Goal: Information Seeking & Learning: Find specific page/section

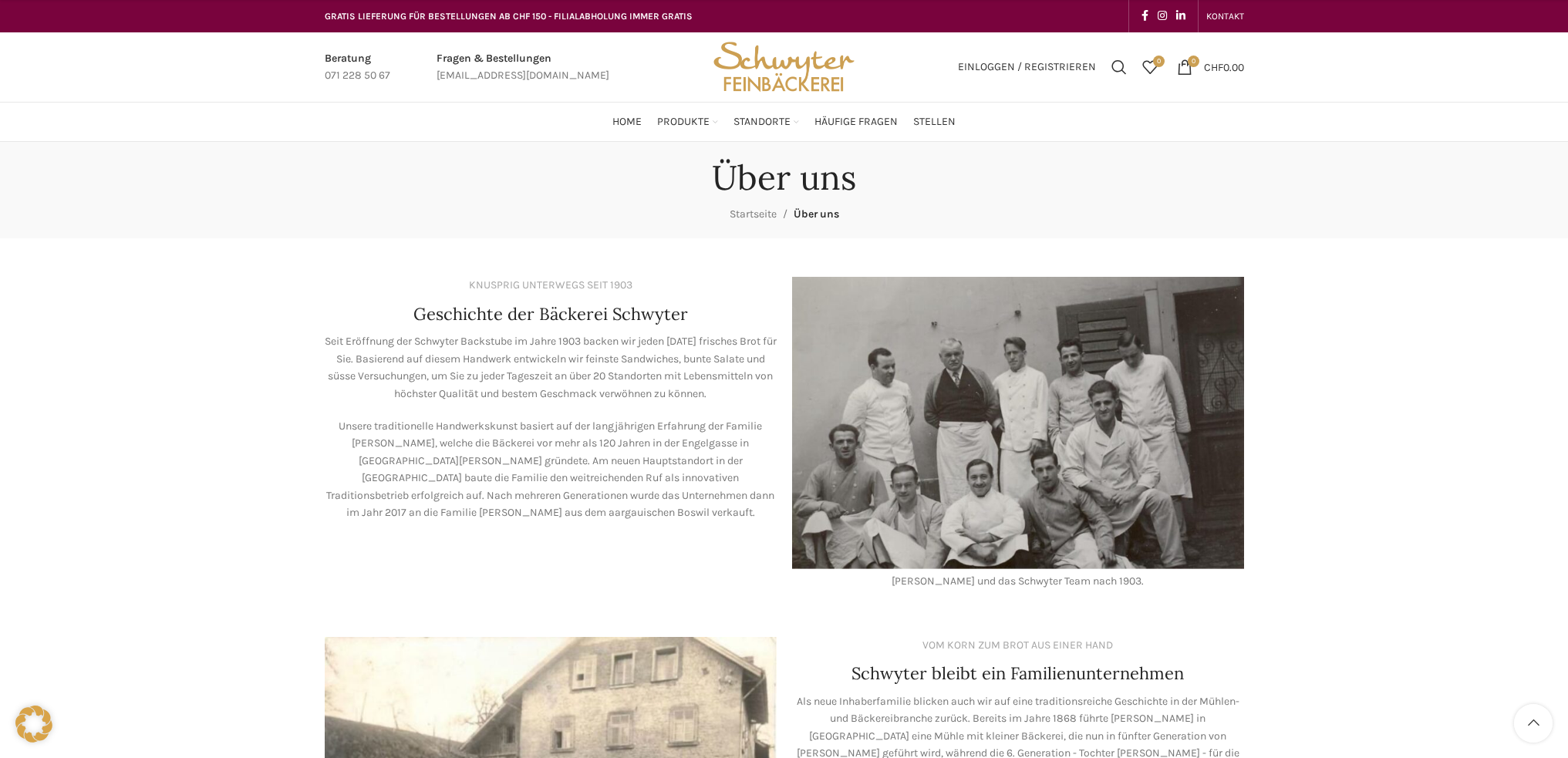
scroll to position [1317, 0]
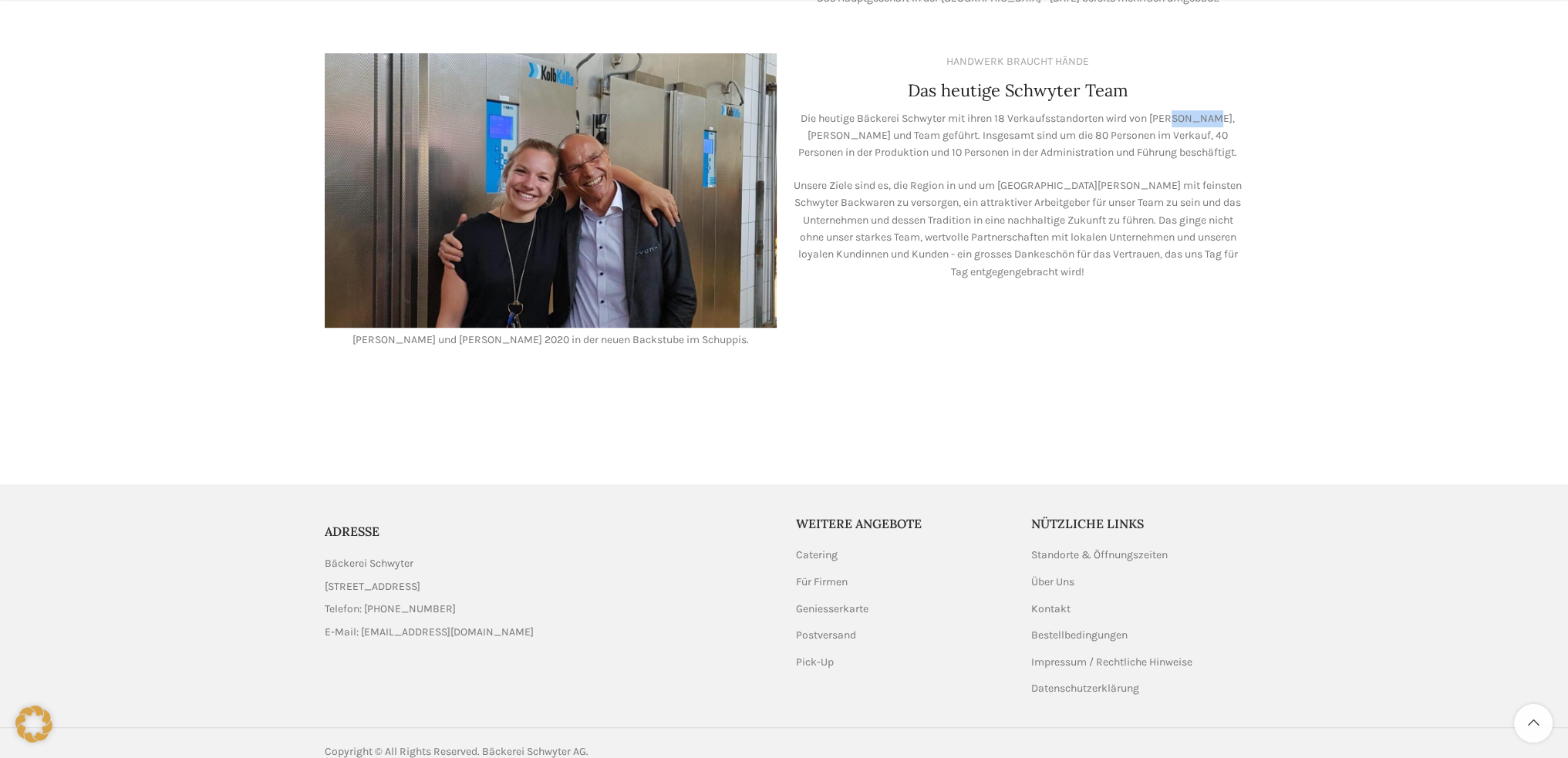
drag, startPoint x: 1173, startPoint y: 98, endPoint x: 1205, endPoint y: 97, distance: 32.0
click at [1205, 110] on p "Die heutige Bäckerei Schwyter mit ihren 18 Verkaufsstandorten wird von Lea Stöc…" at bounding box center [1018, 136] width 452 height 51
click at [935, 110] on p "Die heutige Bäckerei Schwyter mit ihren 18 Verkaufsstandorten wird von Lea Stöc…" at bounding box center [1018, 136] width 452 height 51
click at [922, 110] on p "Die heutige Bäckerei Schwyter mit ihren 18 Verkaufsstandorten wird von Lea Stöc…" at bounding box center [1018, 136] width 452 height 51
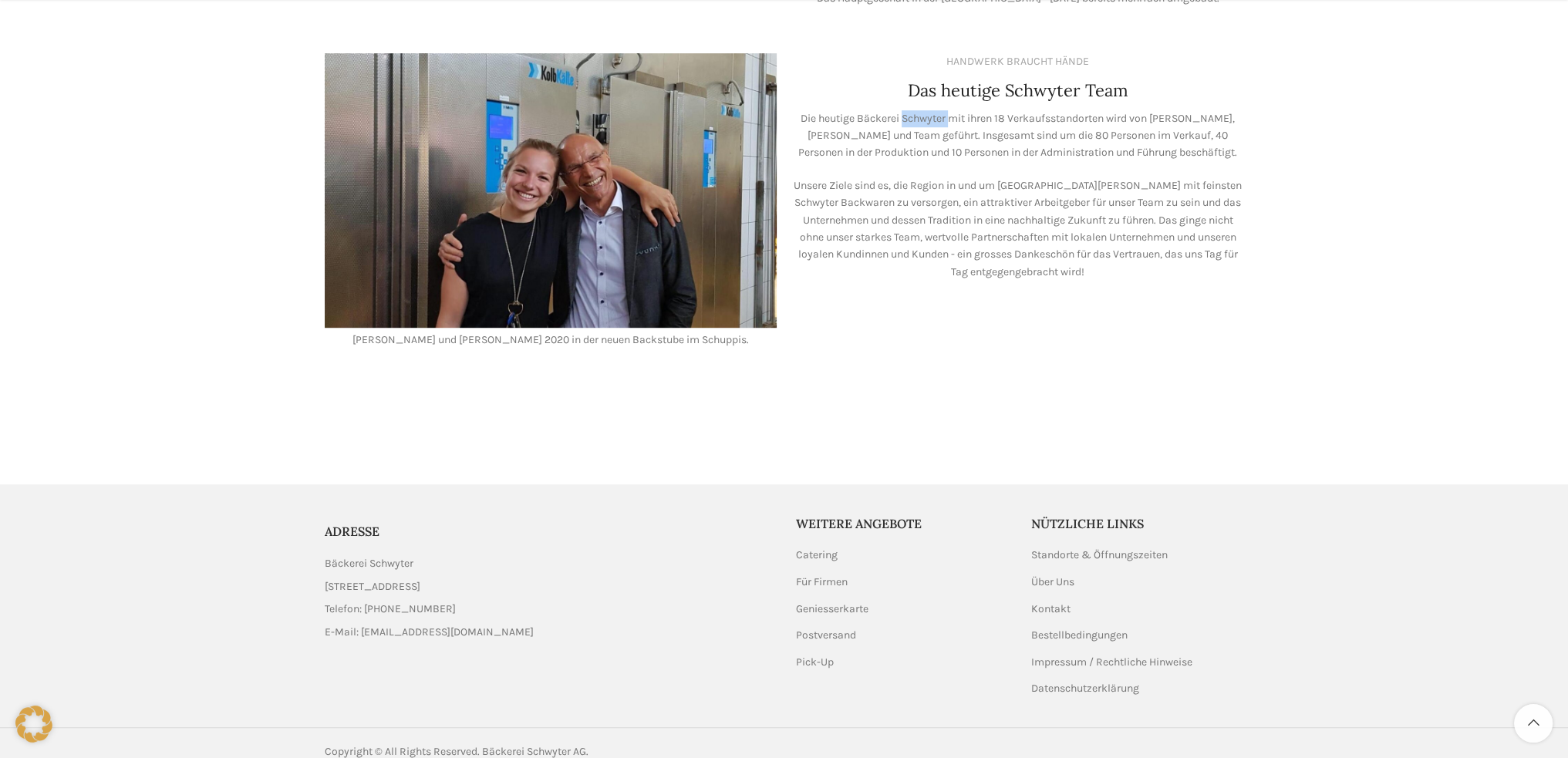
click at [923, 110] on p "Die heutige Bäckerei Schwyter mit ihren 18 Verkaufsstandorten wird von Lea Stöc…" at bounding box center [1018, 136] width 452 height 51
click at [870, 110] on p "Die heutige Bäckerei Schwyter mit ihren 18 Verkaufsstandorten wird von Lea Stöc…" at bounding box center [1018, 136] width 452 height 51
click at [820, 655] on link "Pick-Up" at bounding box center [815, 663] width 39 height 15
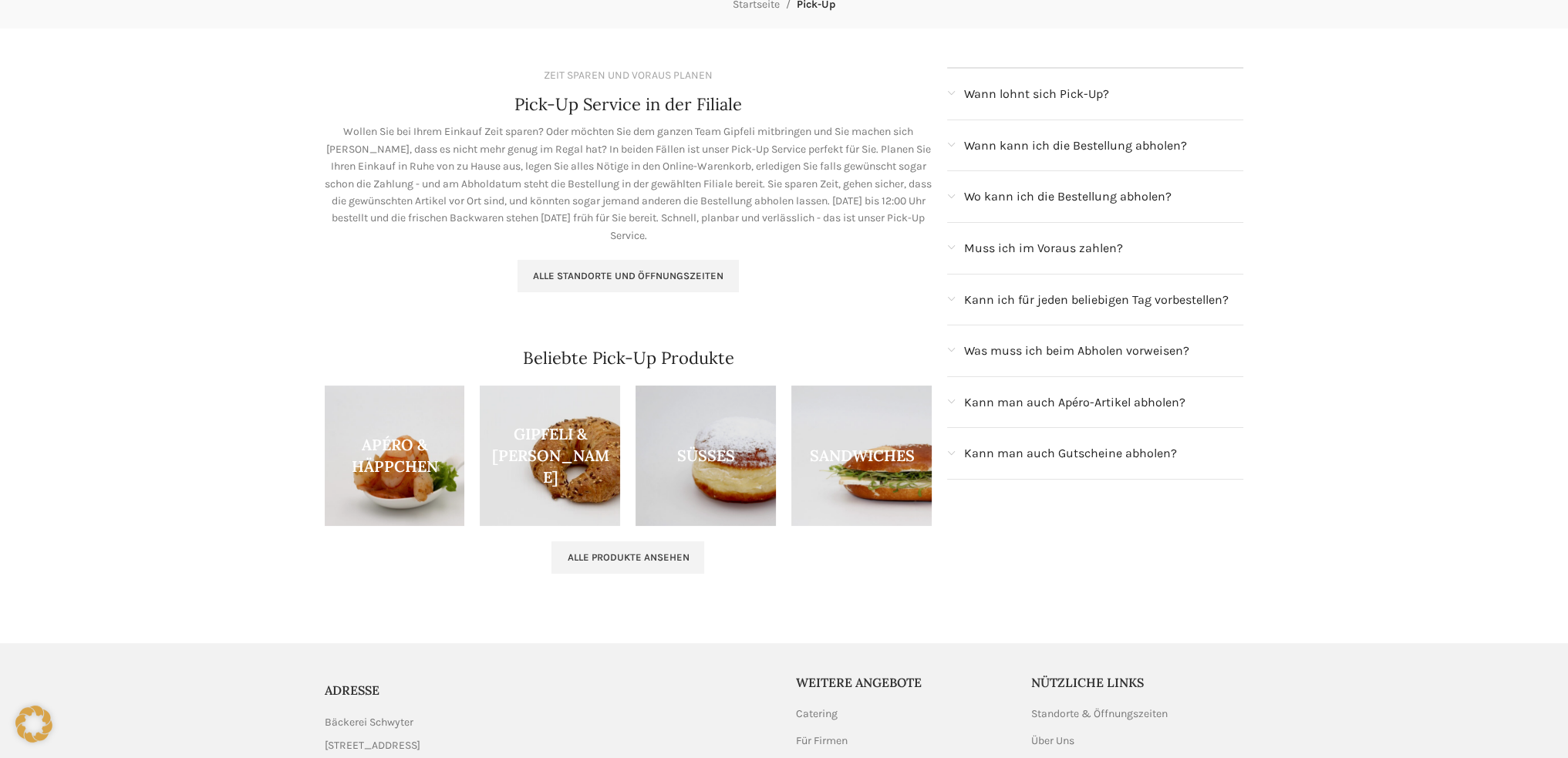
scroll to position [232, 0]
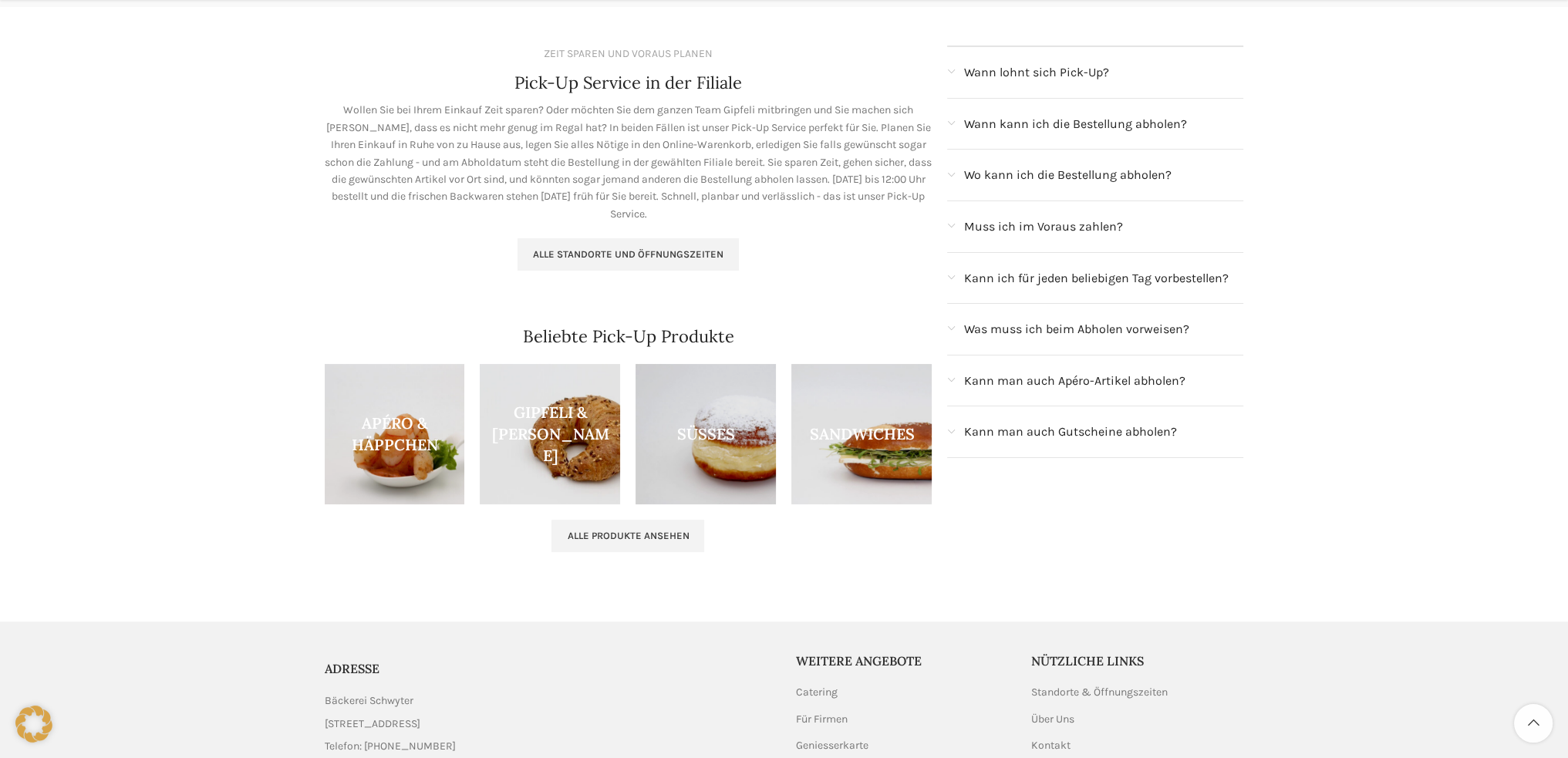
click at [1045, 124] on span "Wann kann ich die Bestellung abholen?" at bounding box center [1075, 123] width 223 height 20
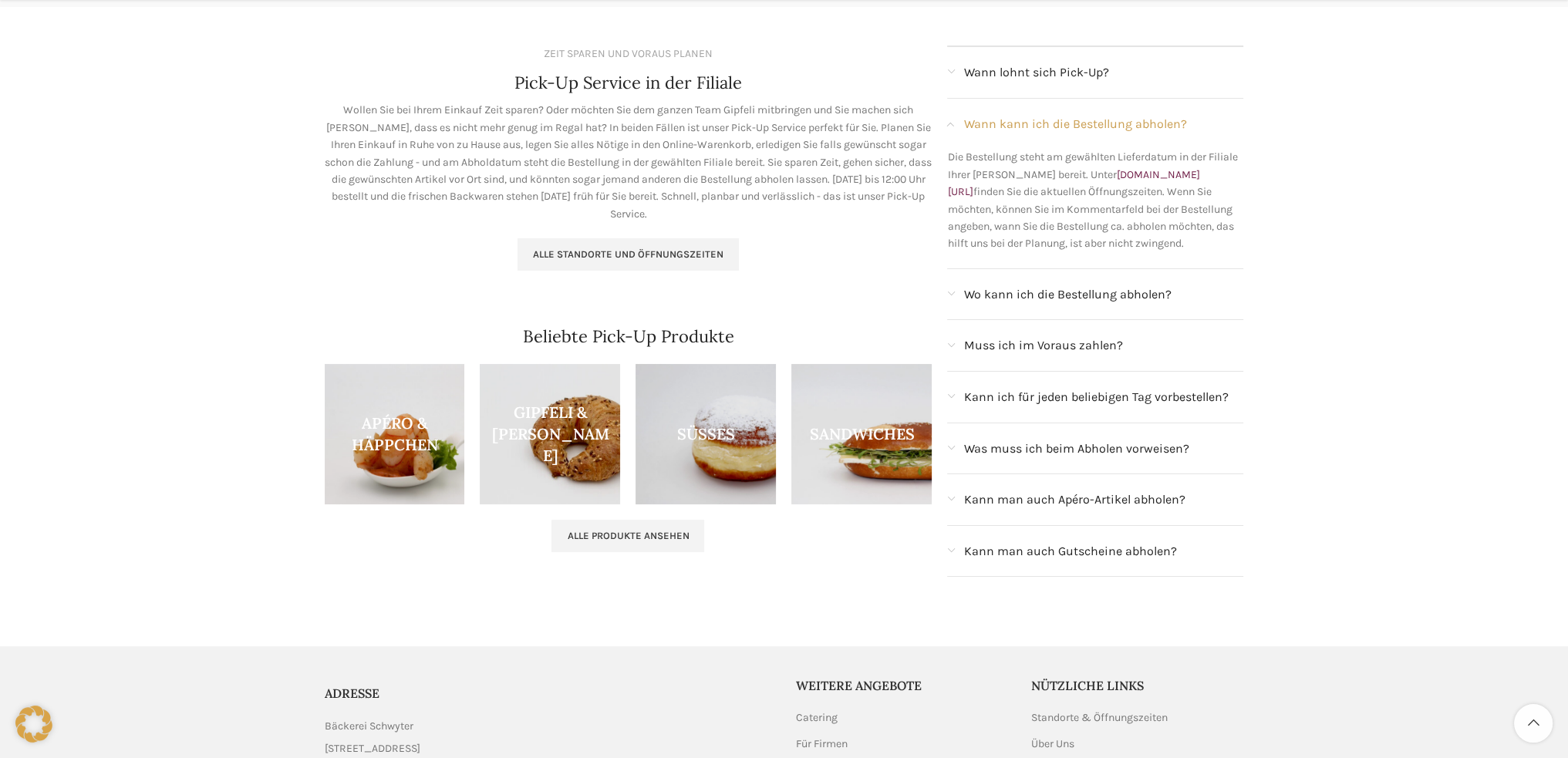
click at [1045, 124] on span "Wann kann ich die Bestellung abholen?" at bounding box center [1075, 123] width 223 height 20
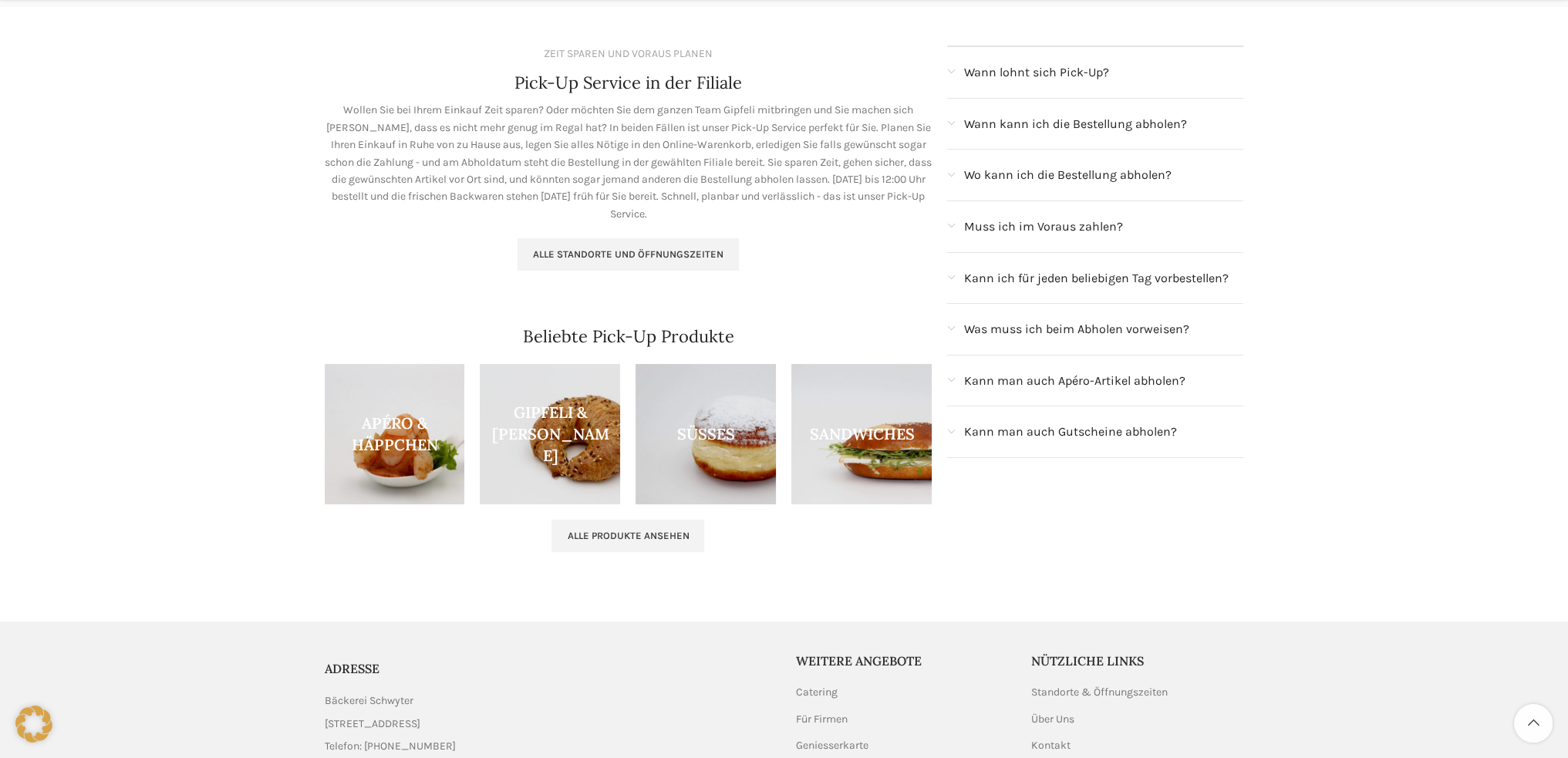
click at [1043, 332] on span "Was muss ich beim Abholen vorweisen?" at bounding box center [1076, 329] width 225 height 20
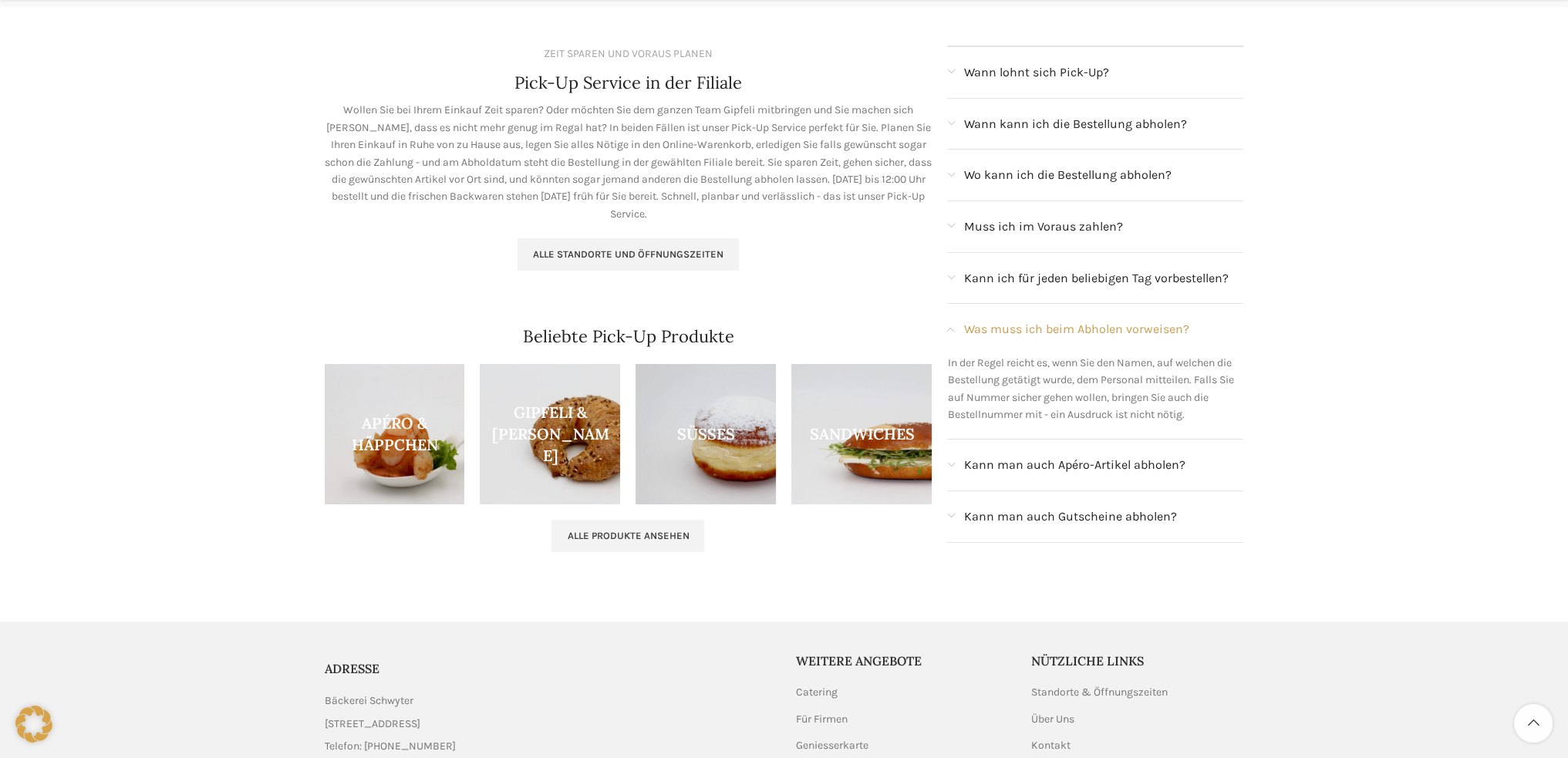
click at [1018, 471] on span "Kann man auch Apéro-Artikel abholen?" at bounding box center [1074, 464] width 221 height 20
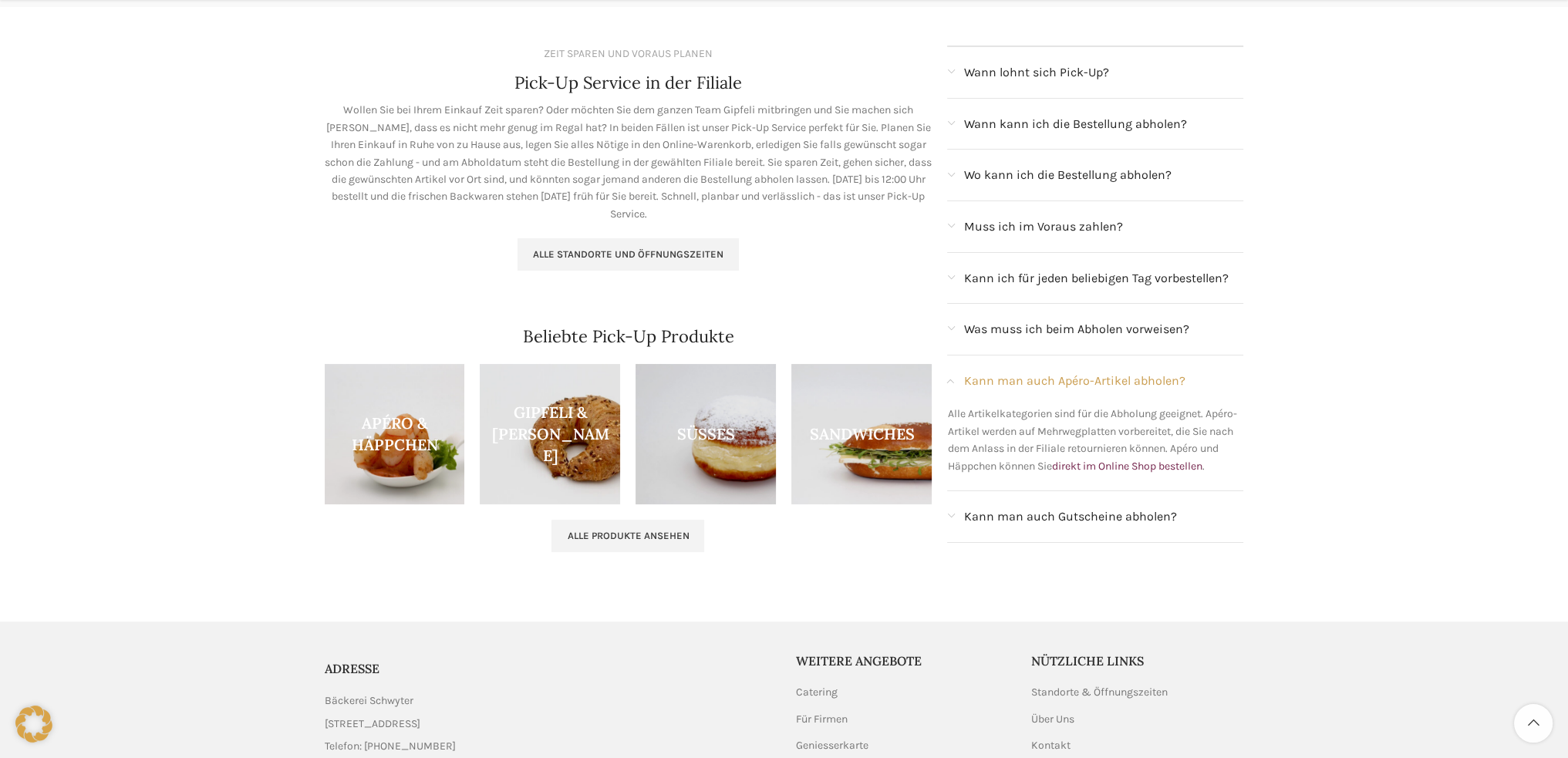
click at [1041, 518] on span "Kann man auch Gutscheine abholen?" at bounding box center [1070, 517] width 213 height 20
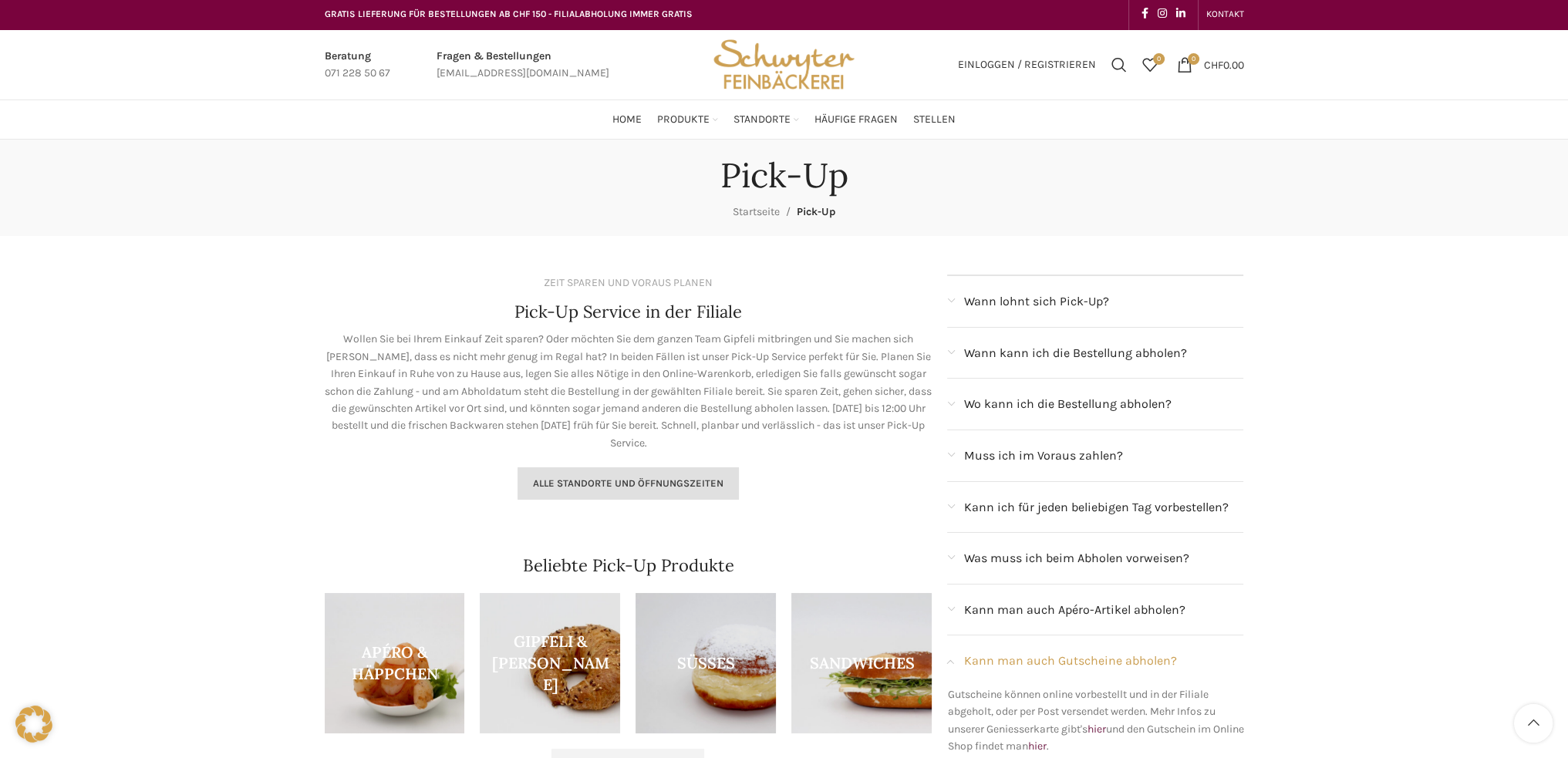
scroll to position [0, 0]
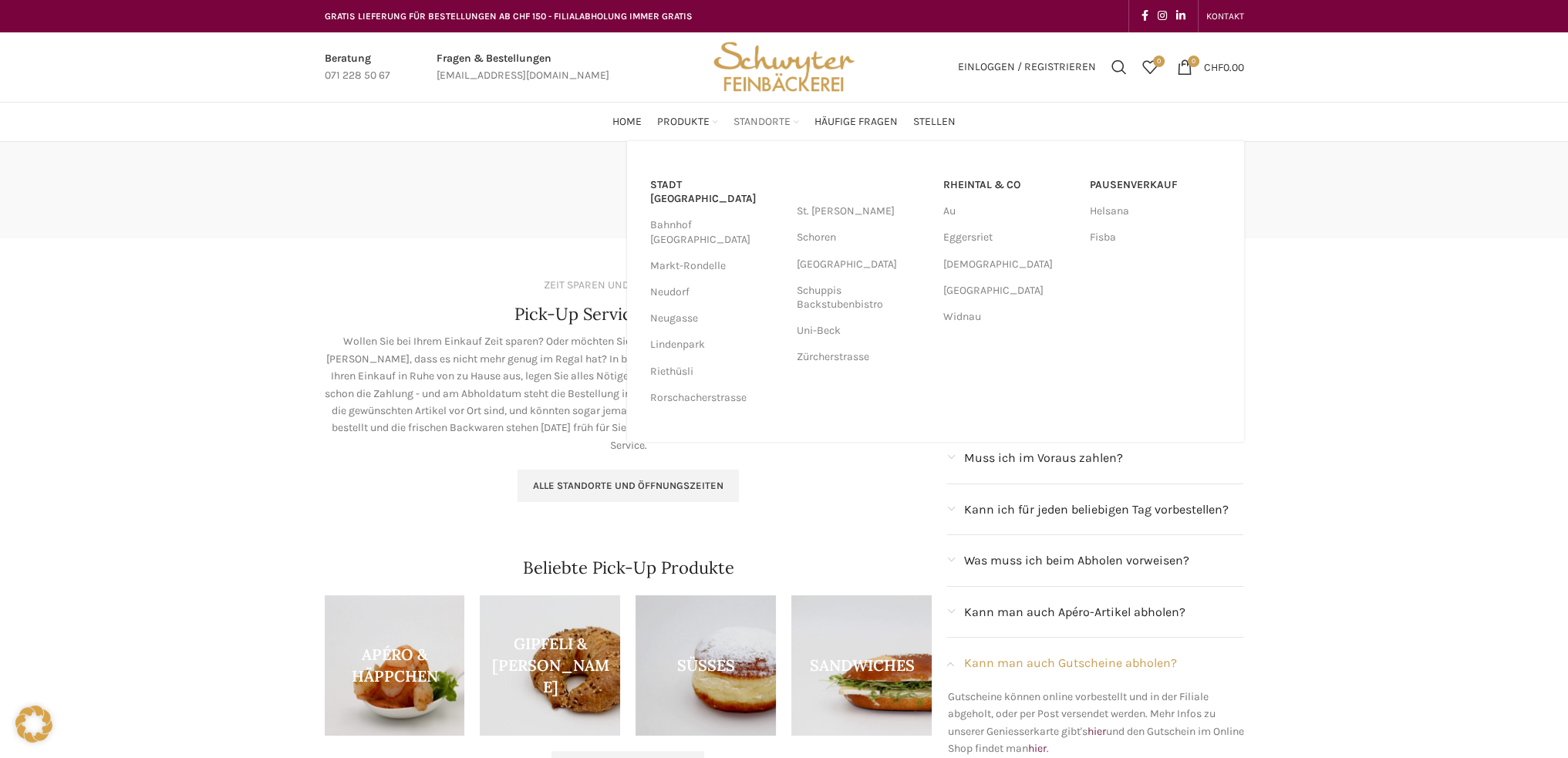
click at [750, 117] on span "Standorte" at bounding box center [763, 122] width 57 height 14
